Goal: Transaction & Acquisition: Purchase product/service

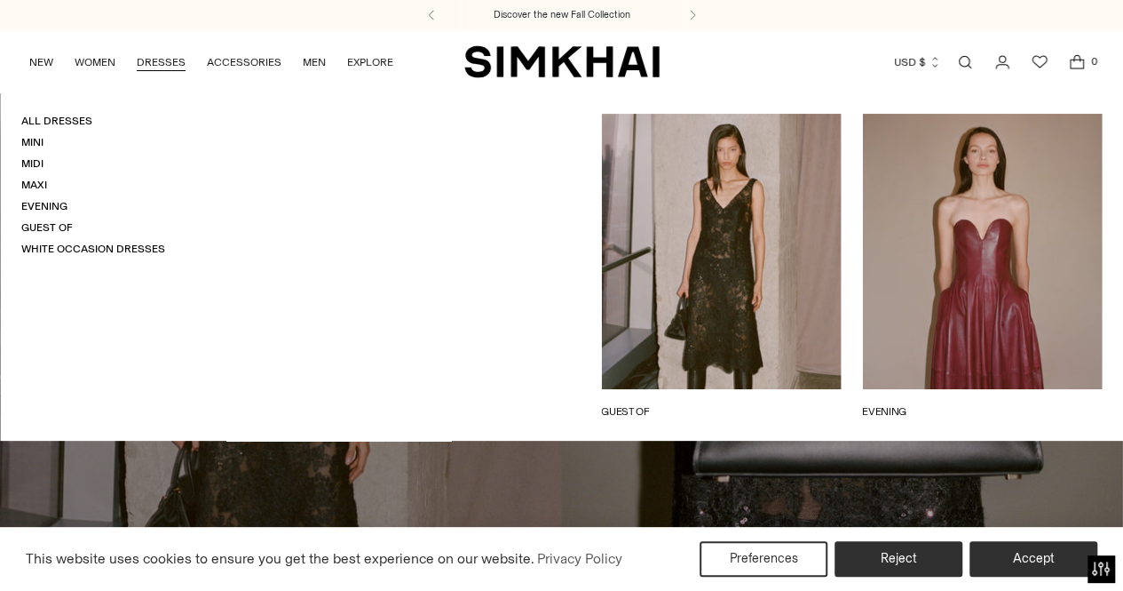
click at [169, 65] on link "DRESSES" at bounding box center [161, 62] width 49 height 39
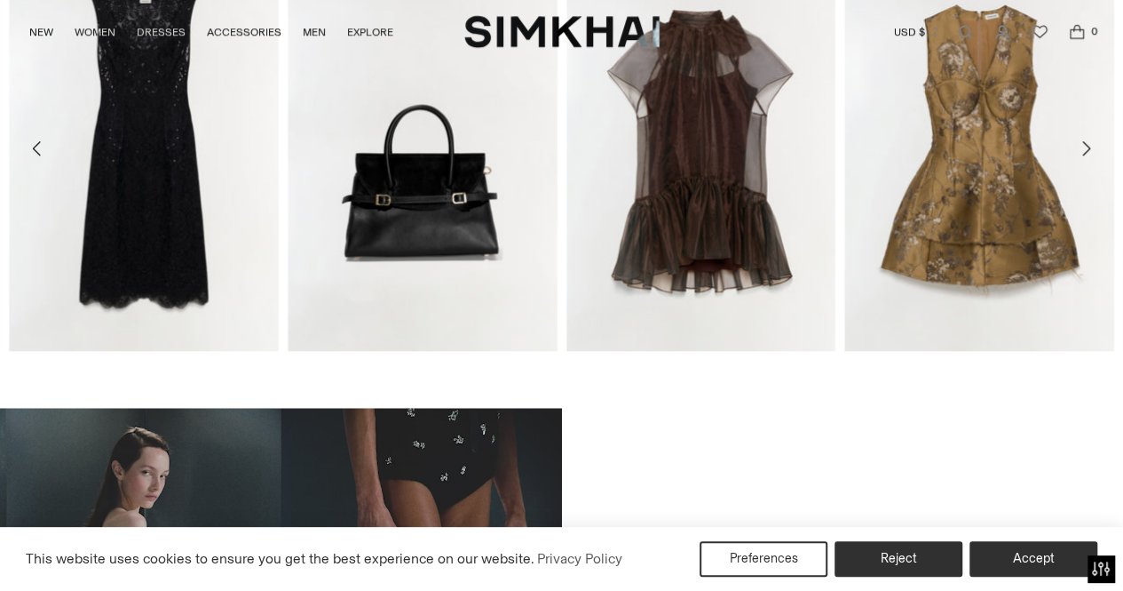
scroll to position [735, 0]
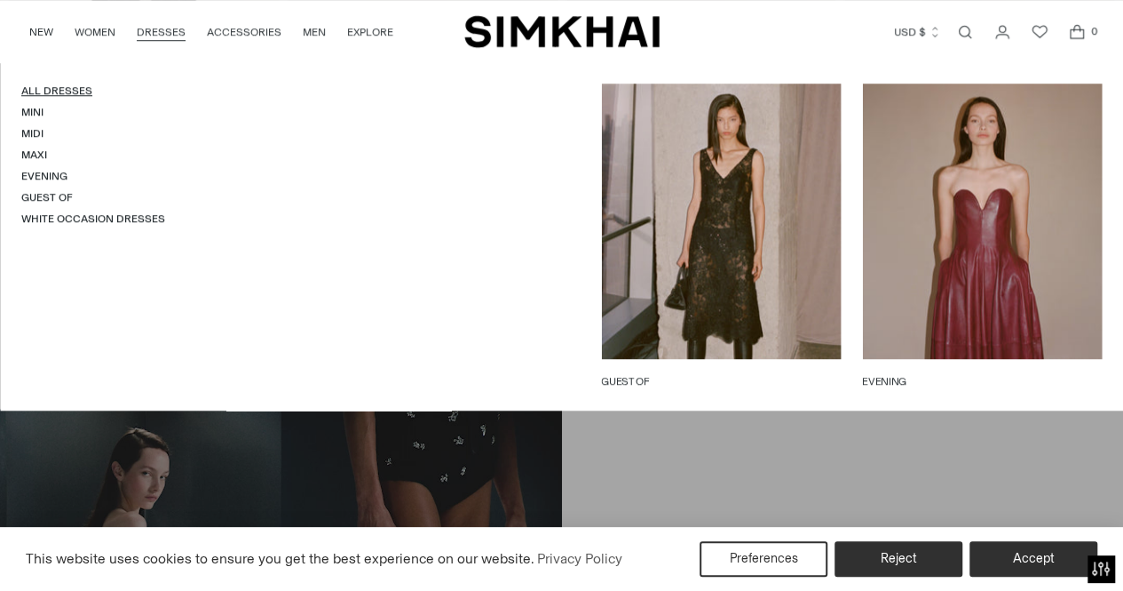
click at [75, 84] on link "All Dresses" at bounding box center [56, 90] width 71 height 12
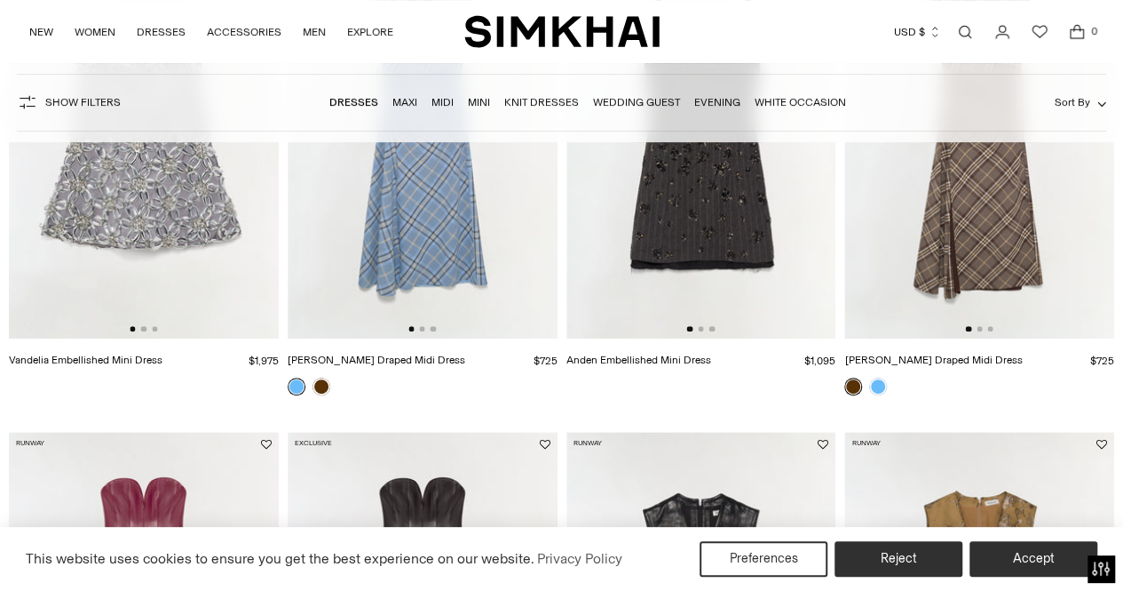
scroll to position [155, 0]
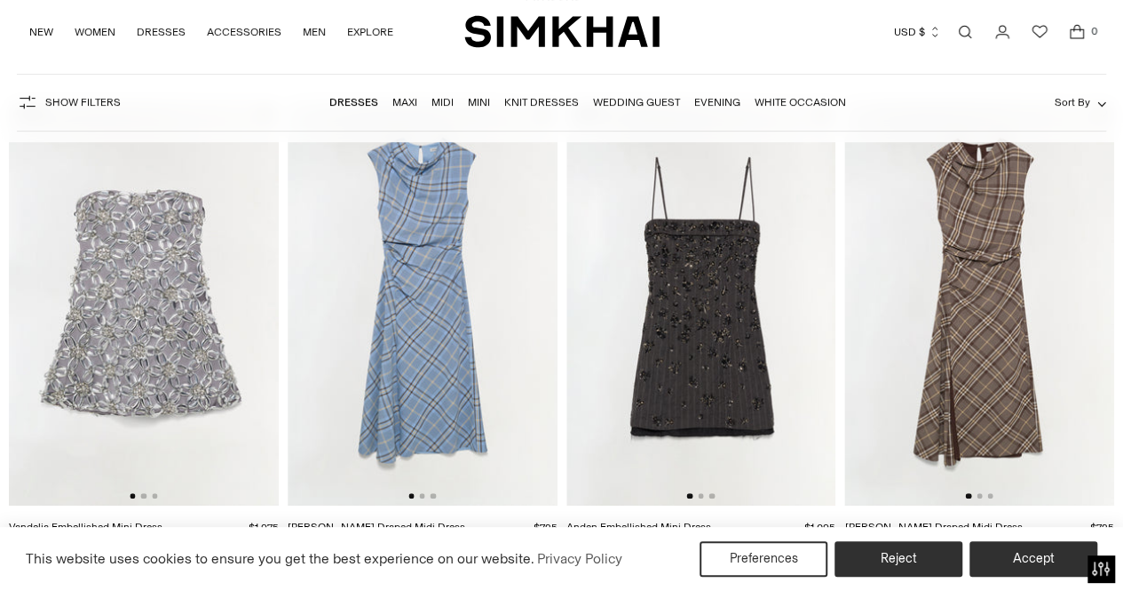
click at [456, 290] on img at bounding box center [423, 303] width 270 height 405
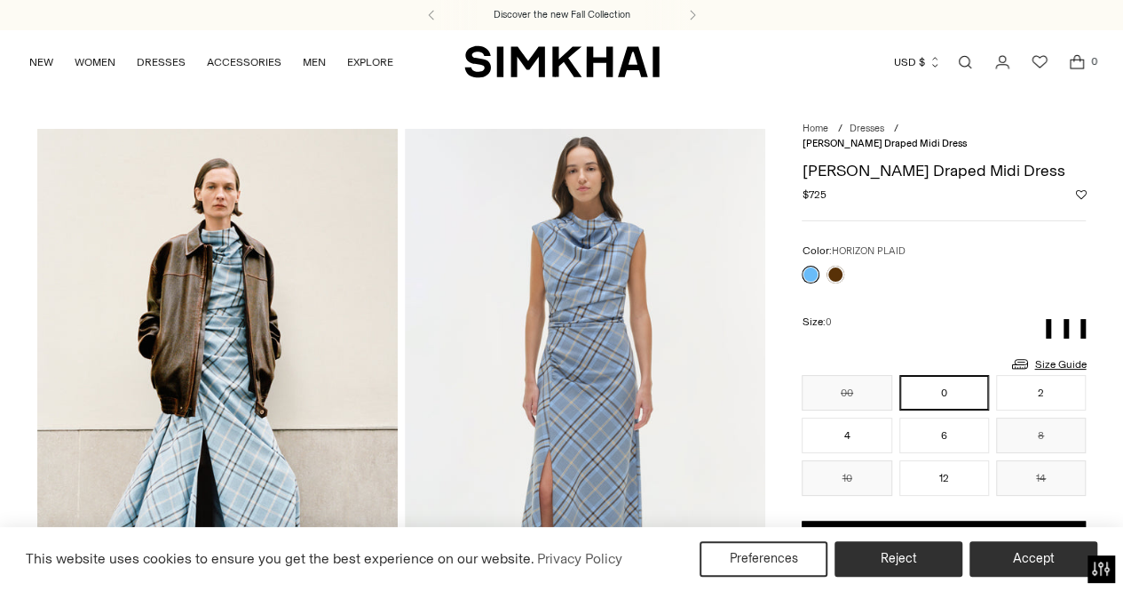
scroll to position [193, 0]
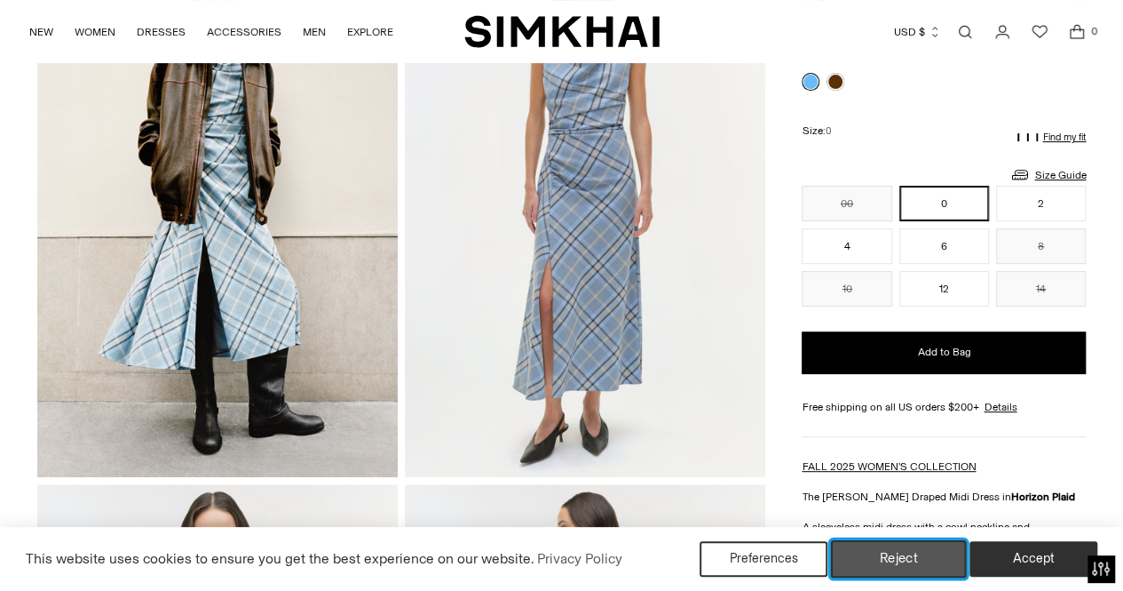
click at [885, 552] on button "Reject" at bounding box center [899, 558] width 136 height 37
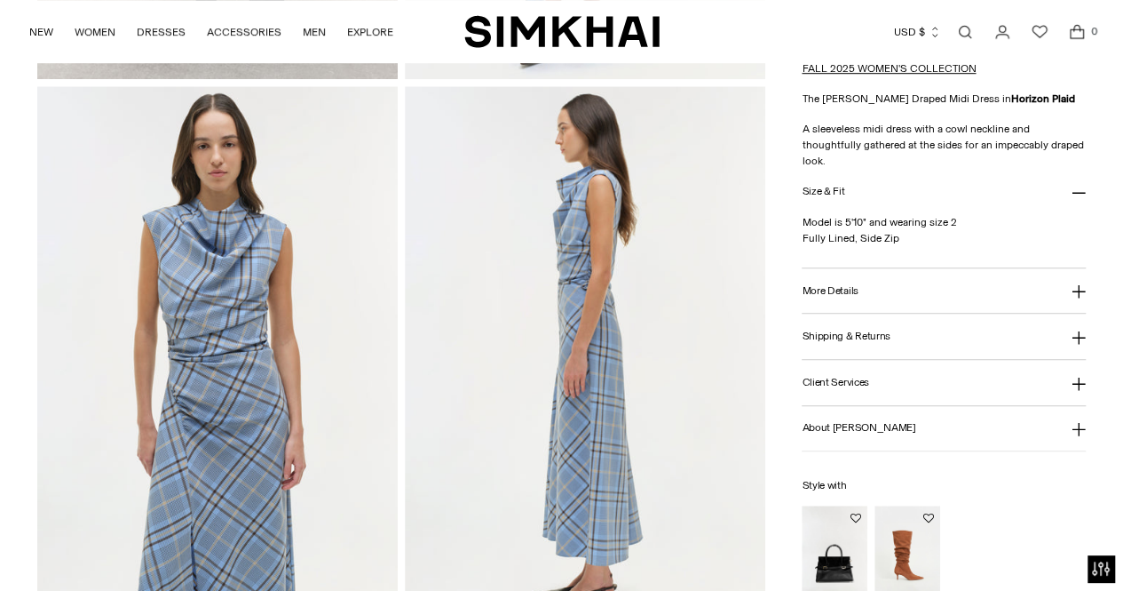
scroll to position [626, 0]
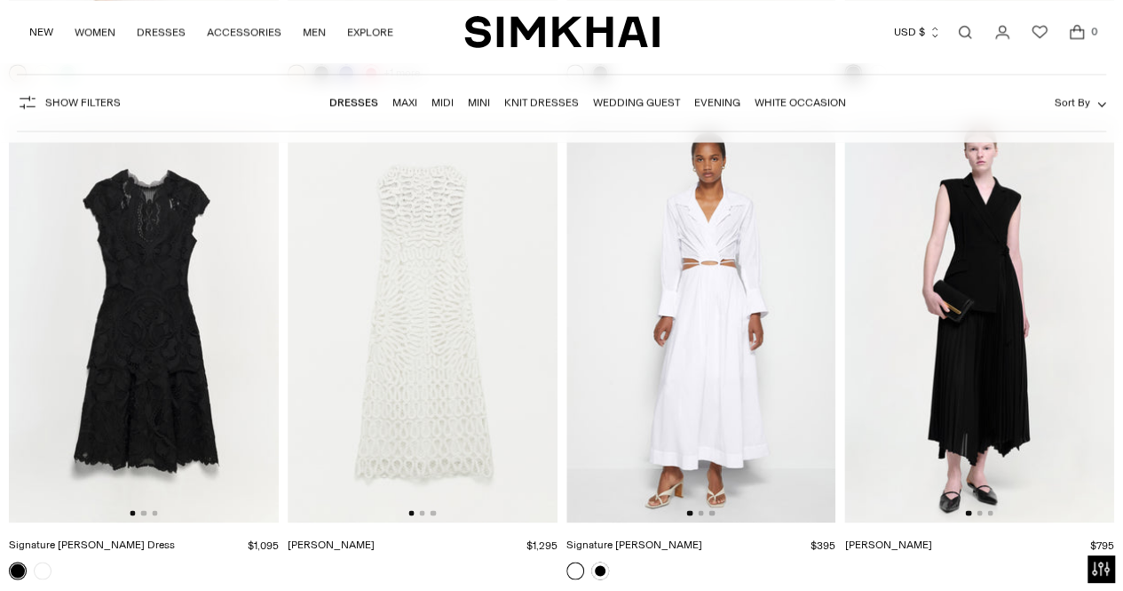
scroll to position [21505, 0]
